Goal: Information Seeking & Learning: Find specific page/section

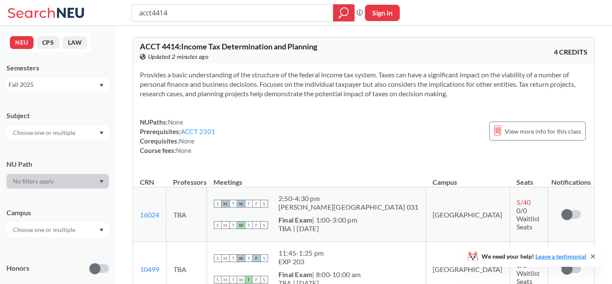
click at [226, 9] on input "acct4414" at bounding box center [232, 13] width 189 height 15
type input "modern philosohpy"
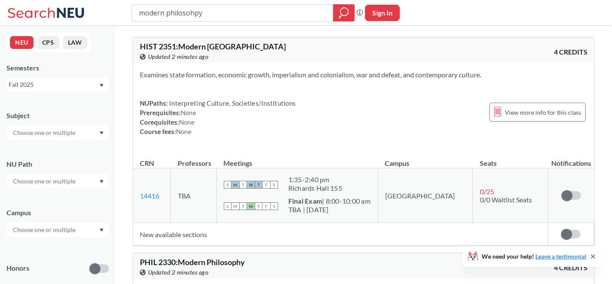
click at [216, 15] on input "modern philosohpy" at bounding box center [232, 13] width 189 height 15
type input "modern philosophy"
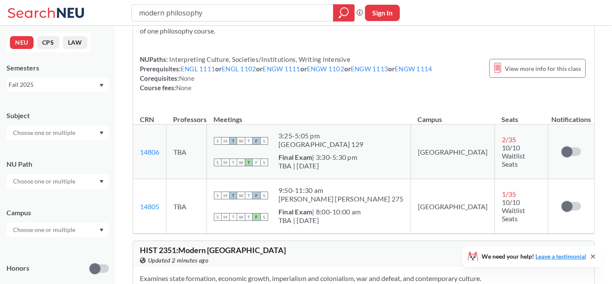
scroll to position [79, 0]
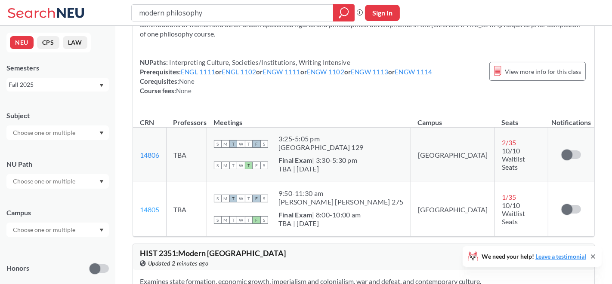
click at [152, 208] on link "14805" at bounding box center [149, 210] width 19 height 8
